Goal: Information Seeking & Learning: Learn about a topic

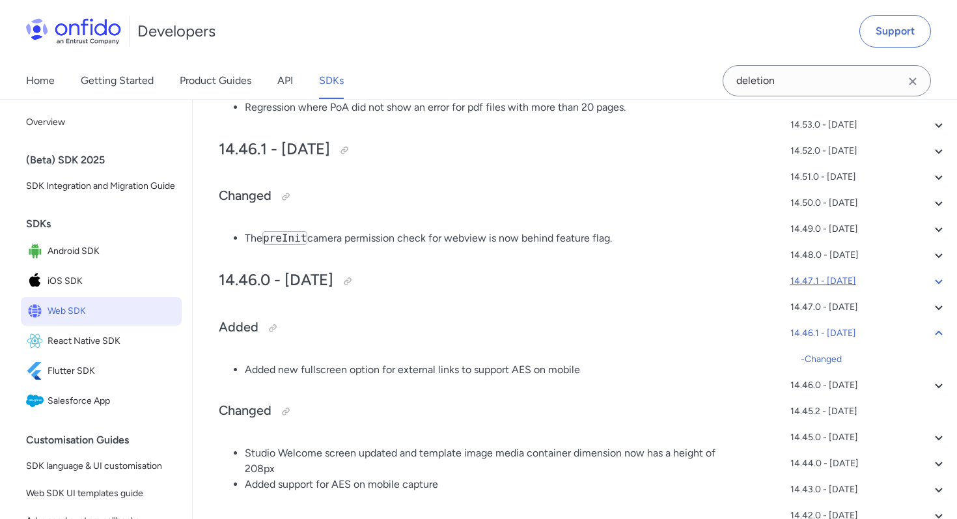
scroll to position [55, 0]
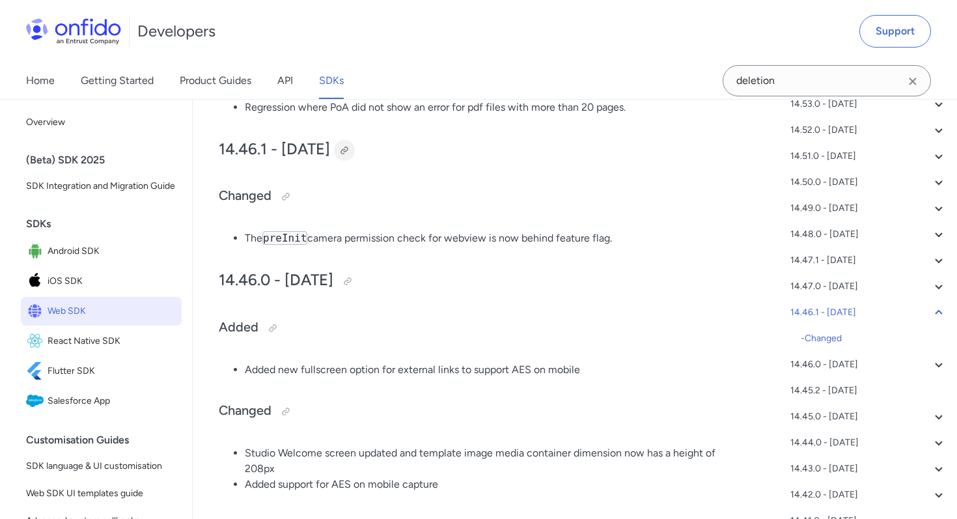
click at [355, 153] on div at bounding box center [344, 150] width 21 height 21
drag, startPoint x: 268, startPoint y: 152, endPoint x: 220, endPoint y: 152, distance: 48.2
click at [220, 152] on h2 "14.46.1 - 2025-05-22" at bounding box center [477, 150] width 517 height 22
copy h2 "14.46.1"
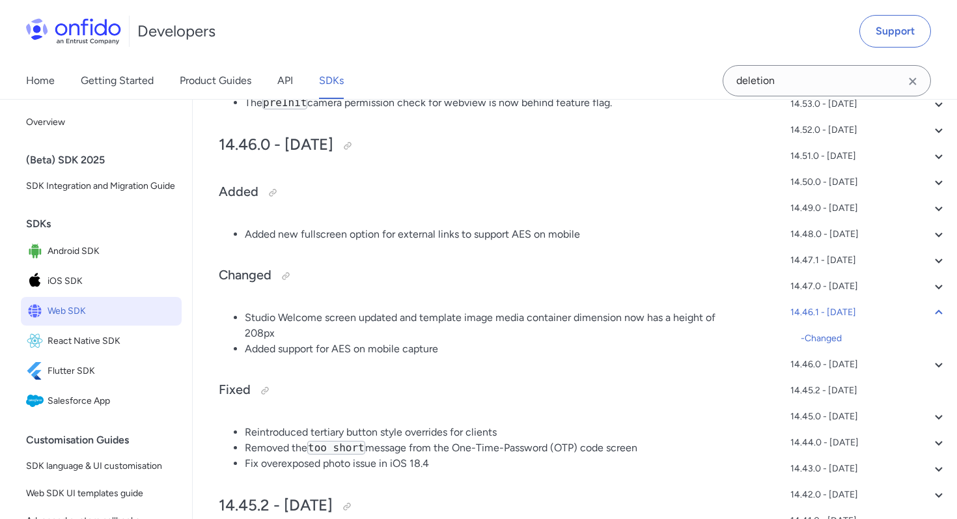
scroll to position [2331, 0]
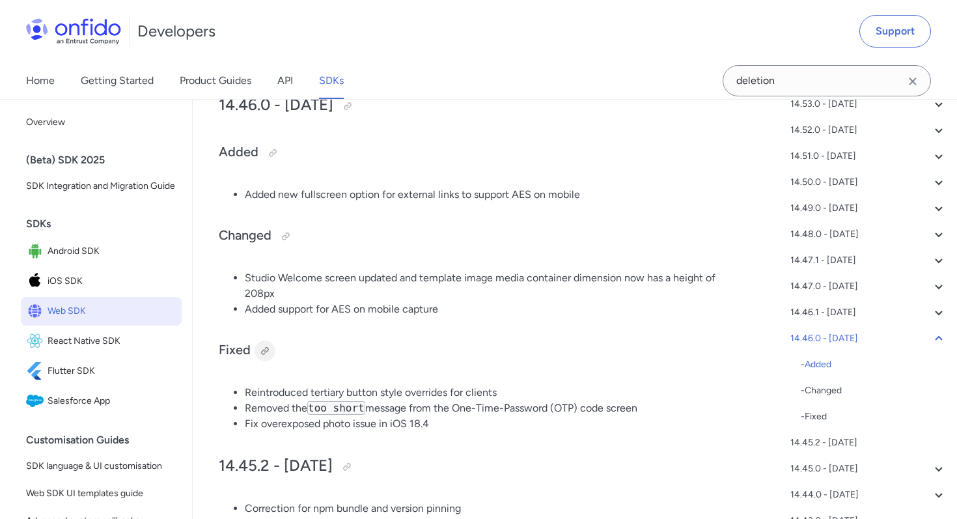
click at [267, 353] on div at bounding box center [265, 351] width 10 height 10
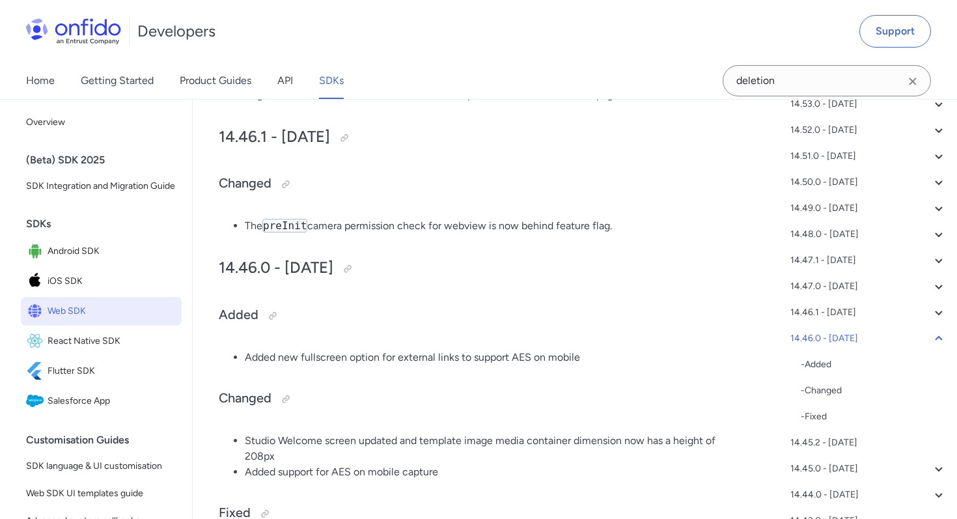
scroll to position [2158, 0]
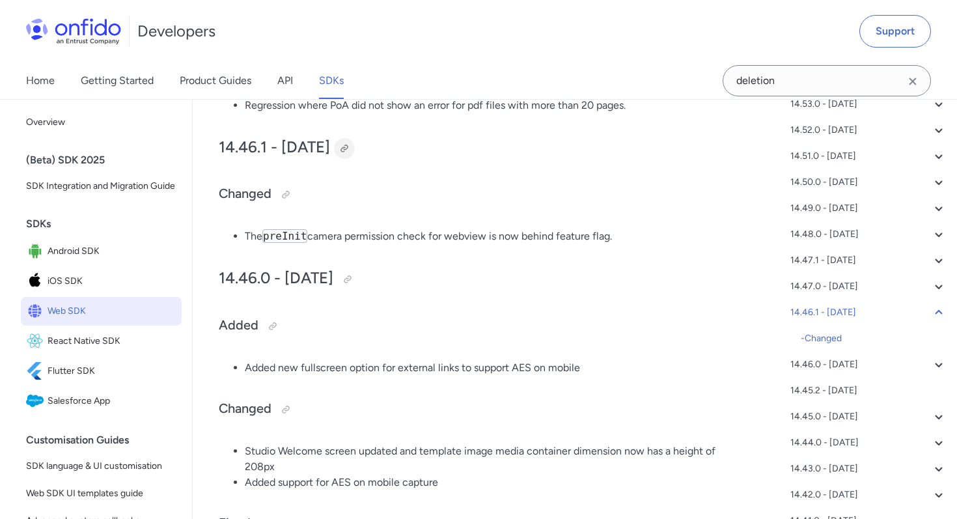
click at [350, 152] on div at bounding box center [344, 148] width 10 height 10
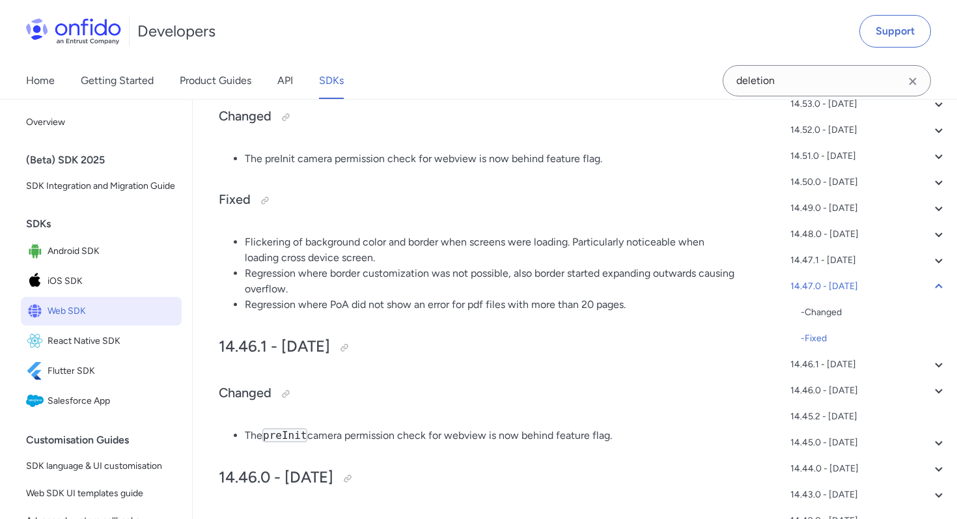
scroll to position [1961, 0]
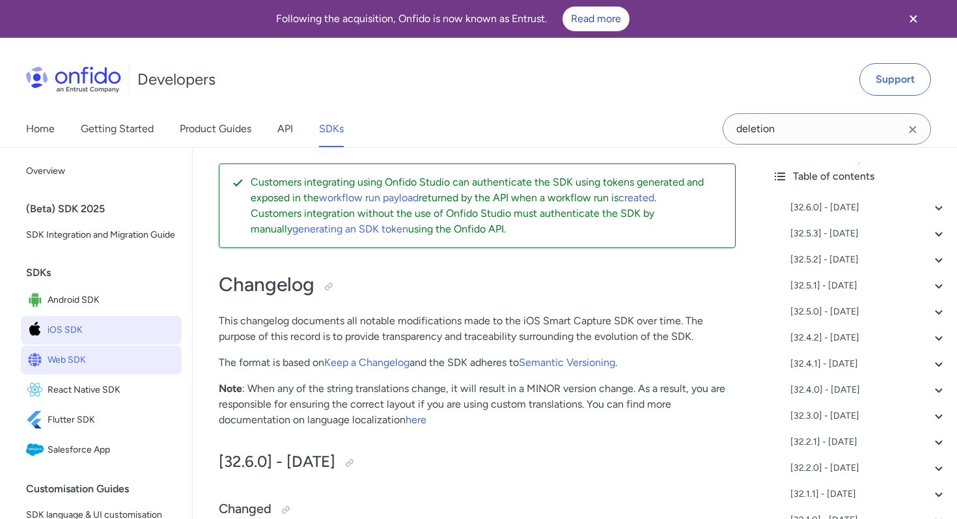
click at [106, 370] on link "Web SDK" at bounding box center [101, 360] width 161 height 29
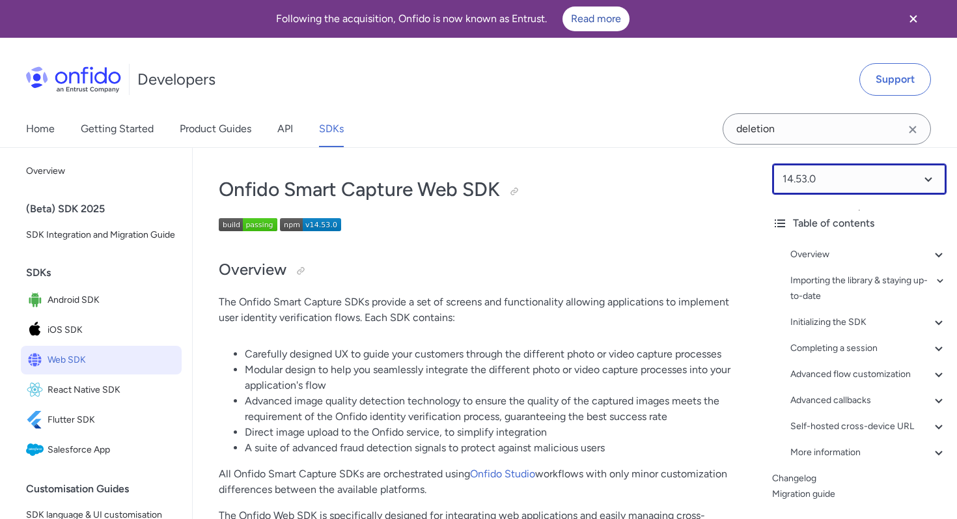
click at [860, 172] on select at bounding box center [859, 178] width 175 height 31
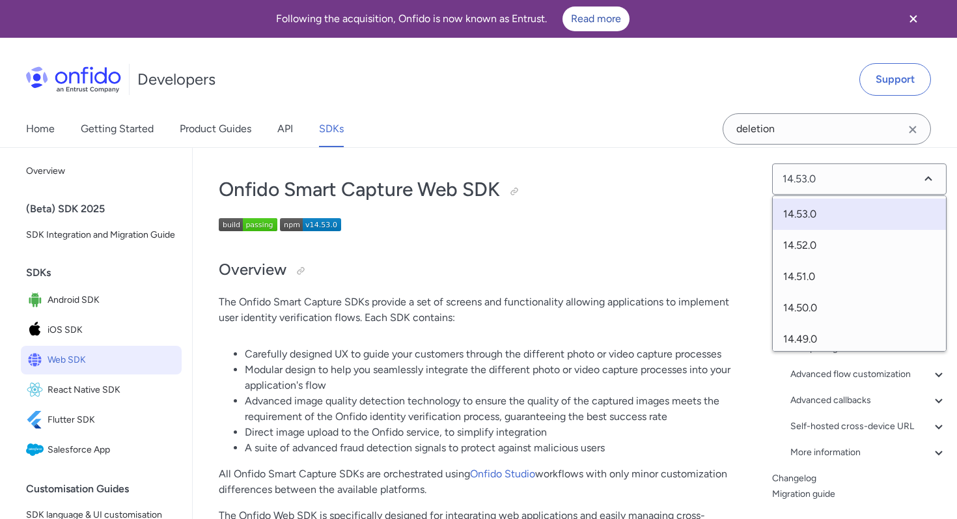
click at [597, 314] on p "The Onfido Smart Capture SDKs provide a set of screens and functionality allowi…" at bounding box center [477, 309] width 517 height 31
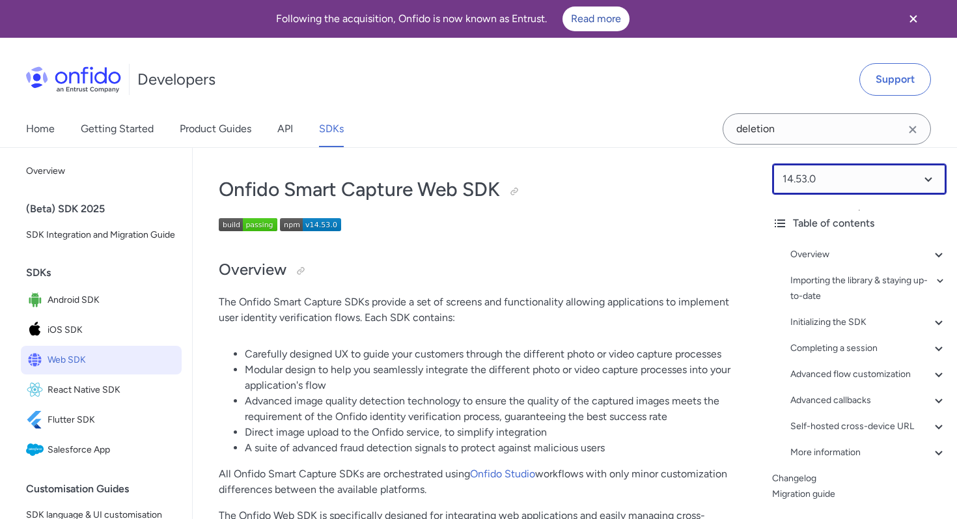
click at [860, 188] on select at bounding box center [859, 178] width 175 height 31
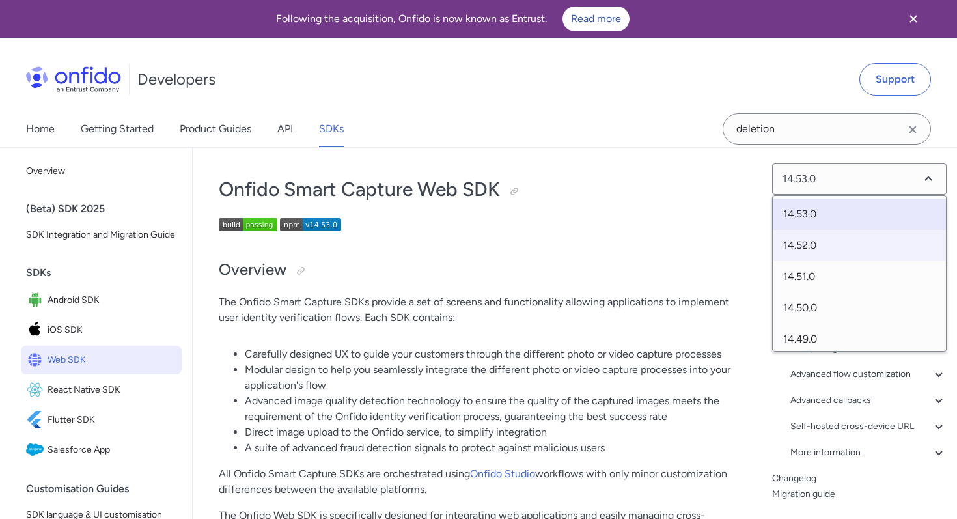
click at [858, 232] on span "14.52.0" at bounding box center [859, 245] width 173 height 31
select select "14.52.0"
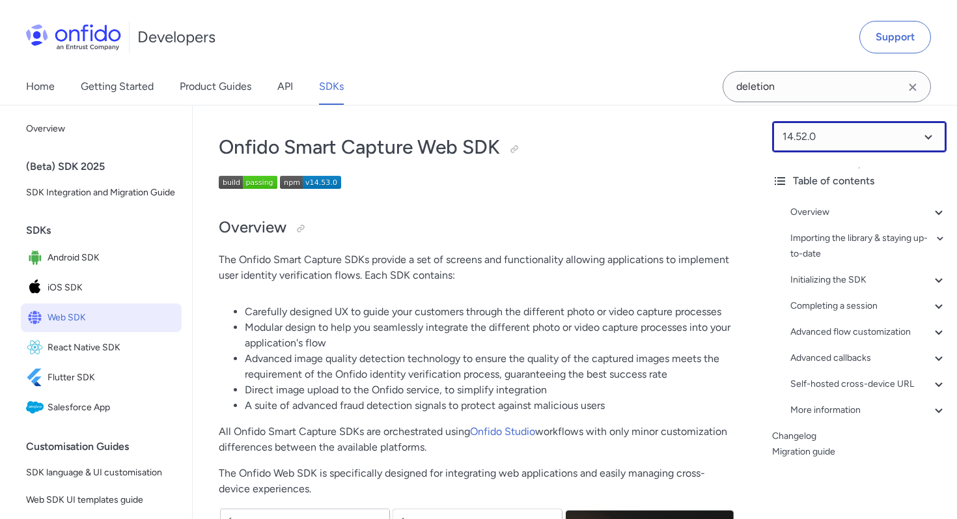
scroll to position [129, 0]
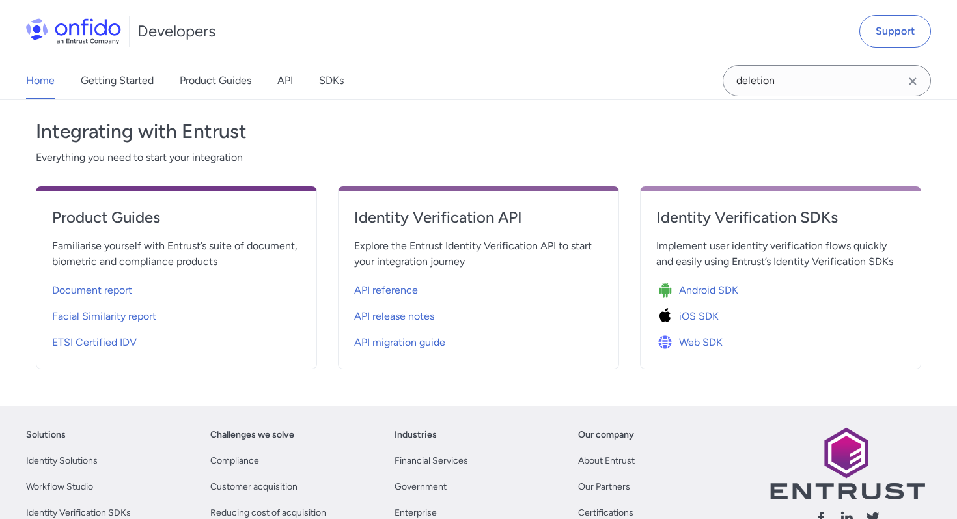
scroll to position [432, 0]
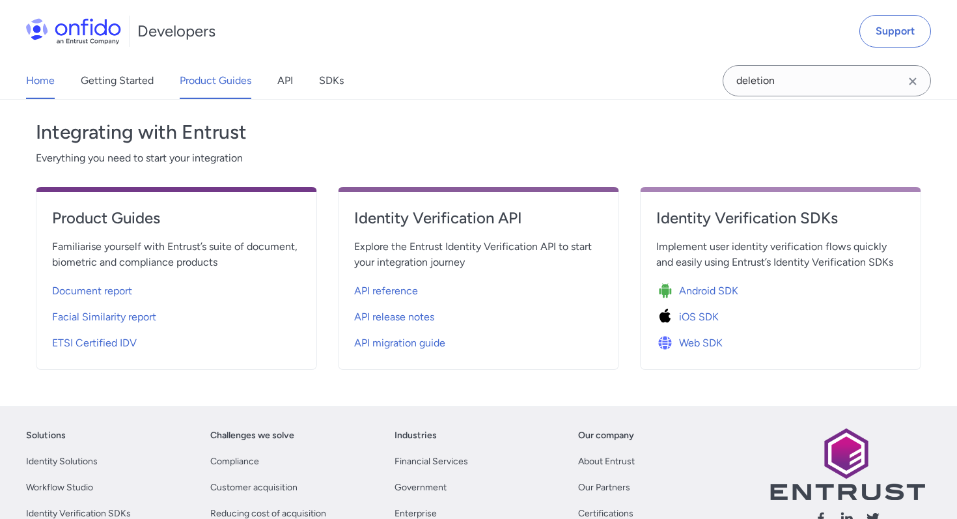
click at [197, 91] on link "Product Guides" at bounding box center [216, 81] width 72 height 36
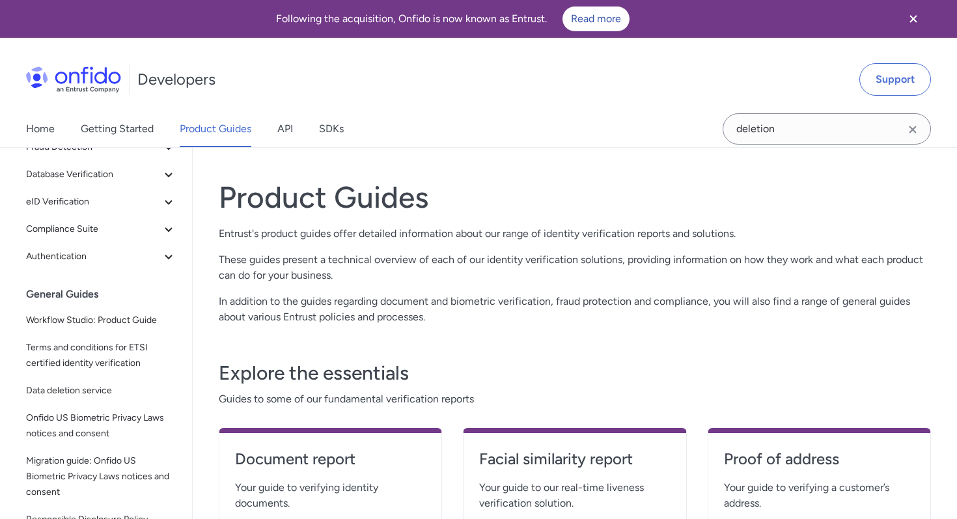
scroll to position [171, 0]
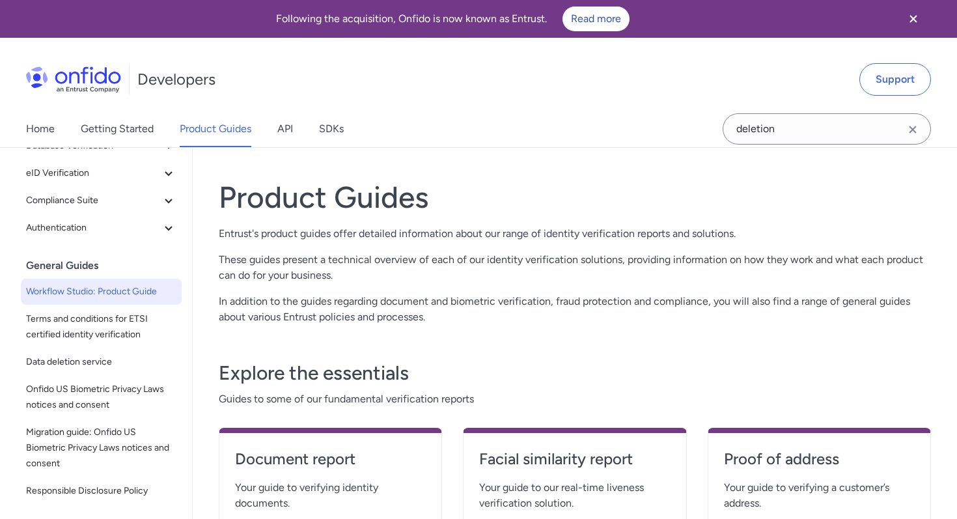
click at [91, 292] on span "Workflow Studio: Product Guide" at bounding box center [101, 292] width 150 height 16
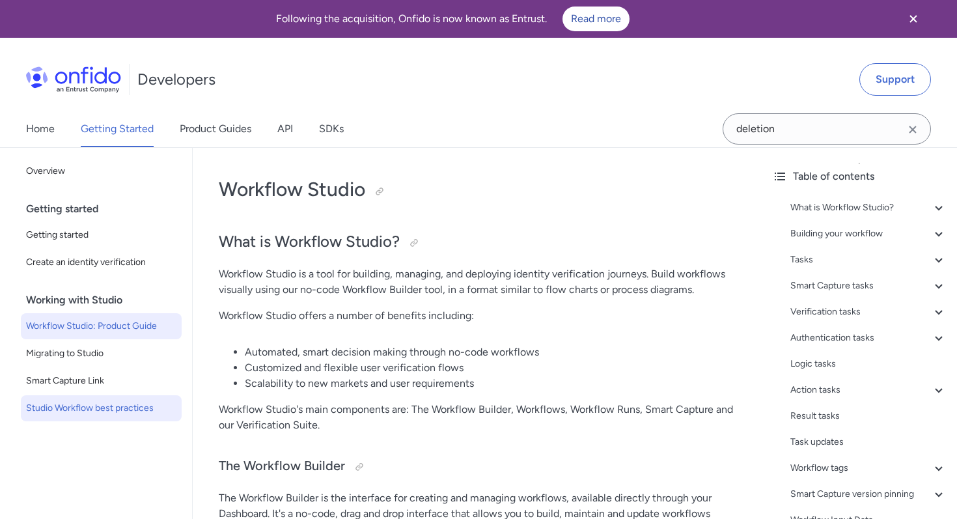
click at [71, 408] on span "Studio Workflow best practices" at bounding box center [101, 408] width 150 height 16
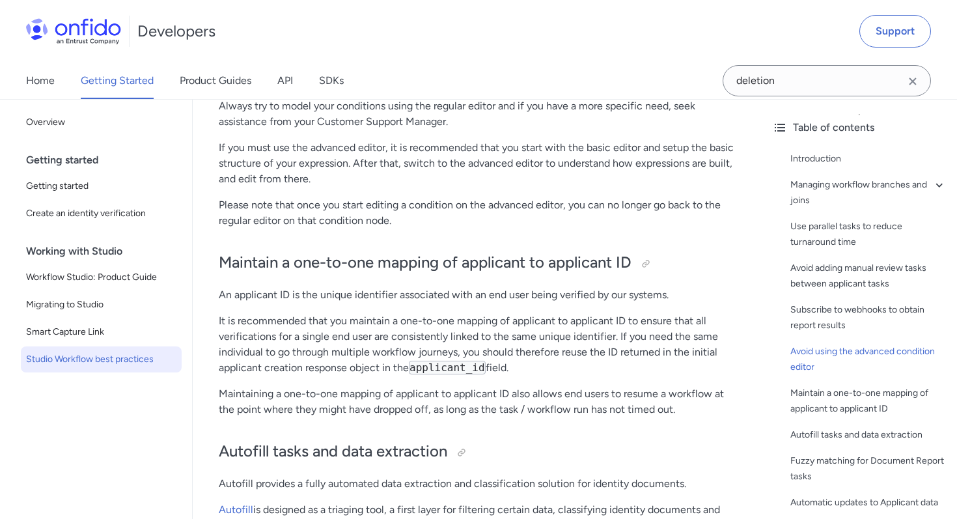
scroll to position [2762, 0]
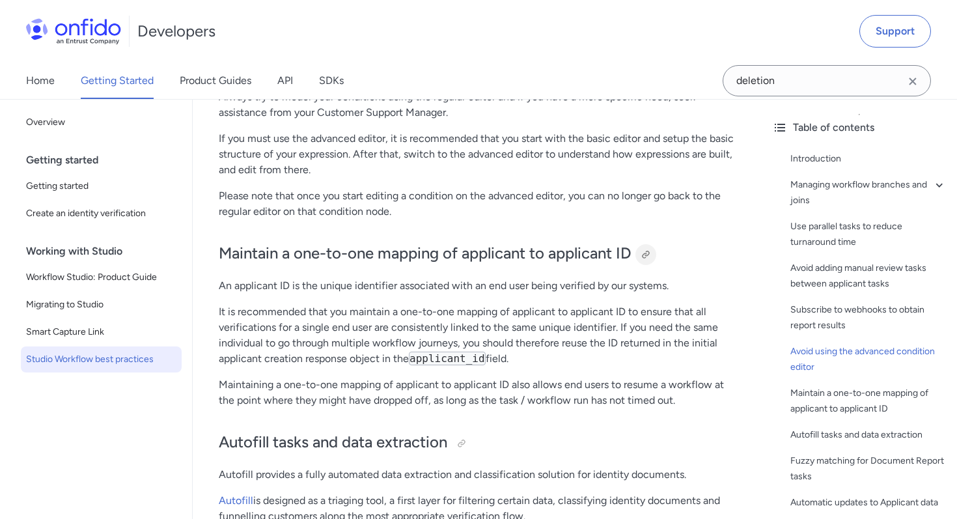
click at [651, 251] on div at bounding box center [646, 254] width 10 height 10
